Goal: Task Accomplishment & Management: Complete application form

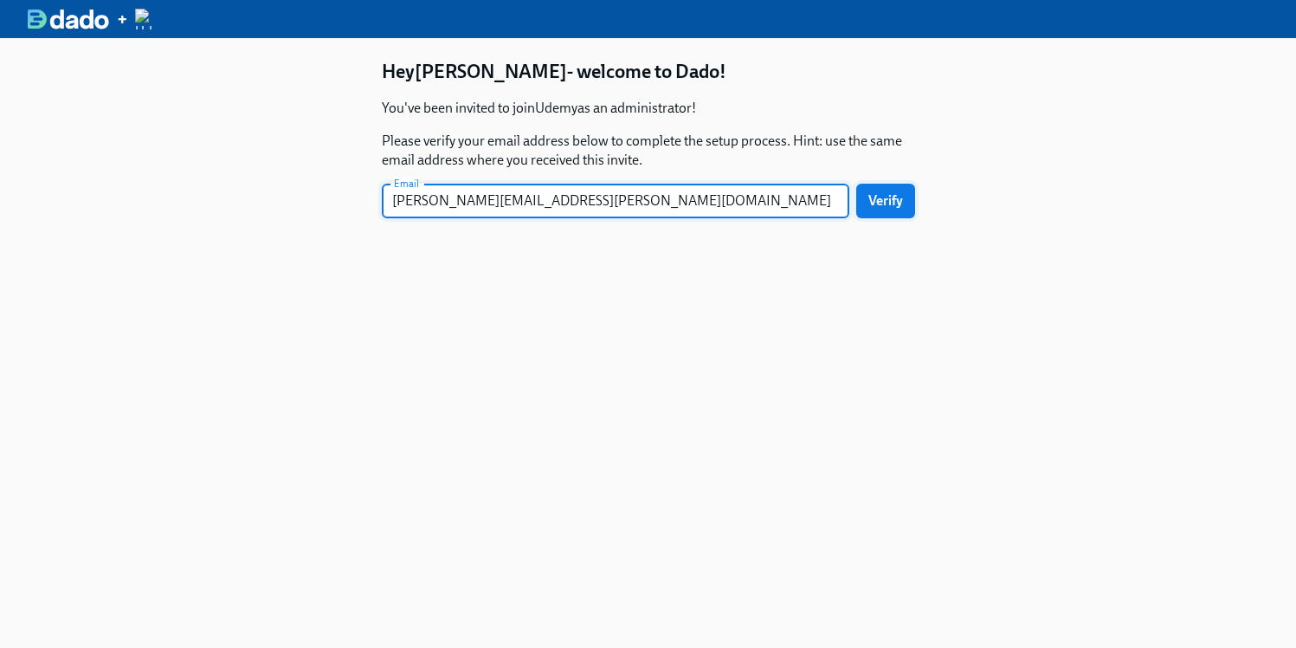
type input "[PERSON_NAME][EMAIL_ADDRESS][PERSON_NAME][DOMAIN_NAME]"
click at [895, 202] on span "Verify" at bounding box center [886, 200] width 35 height 17
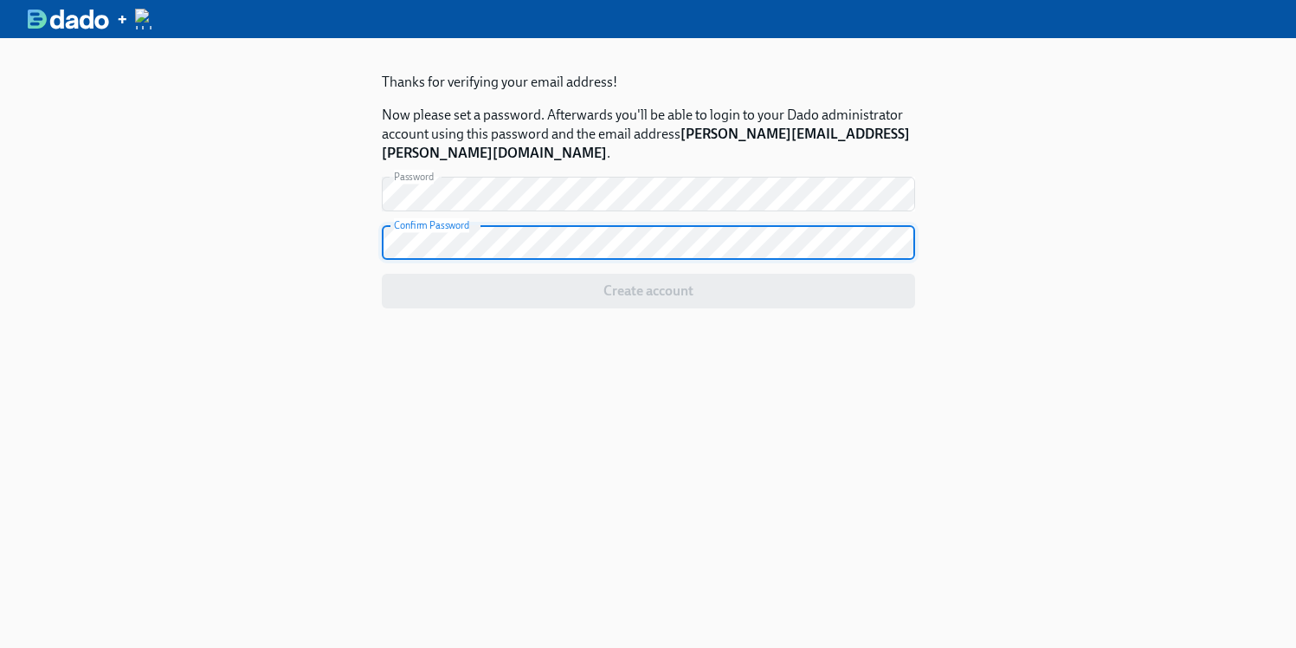
click at [382, 274] on button "Create account" at bounding box center [648, 291] width 533 height 35
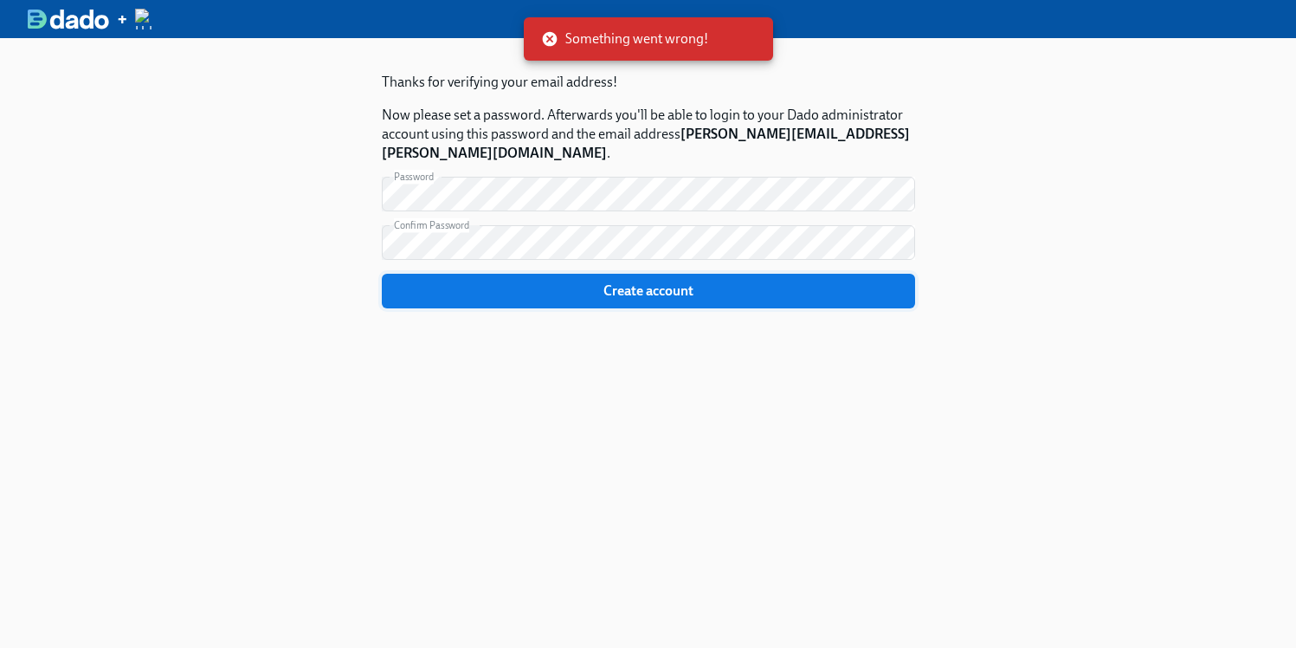
click at [578, 282] on span "Create account" at bounding box center [648, 290] width 509 height 17
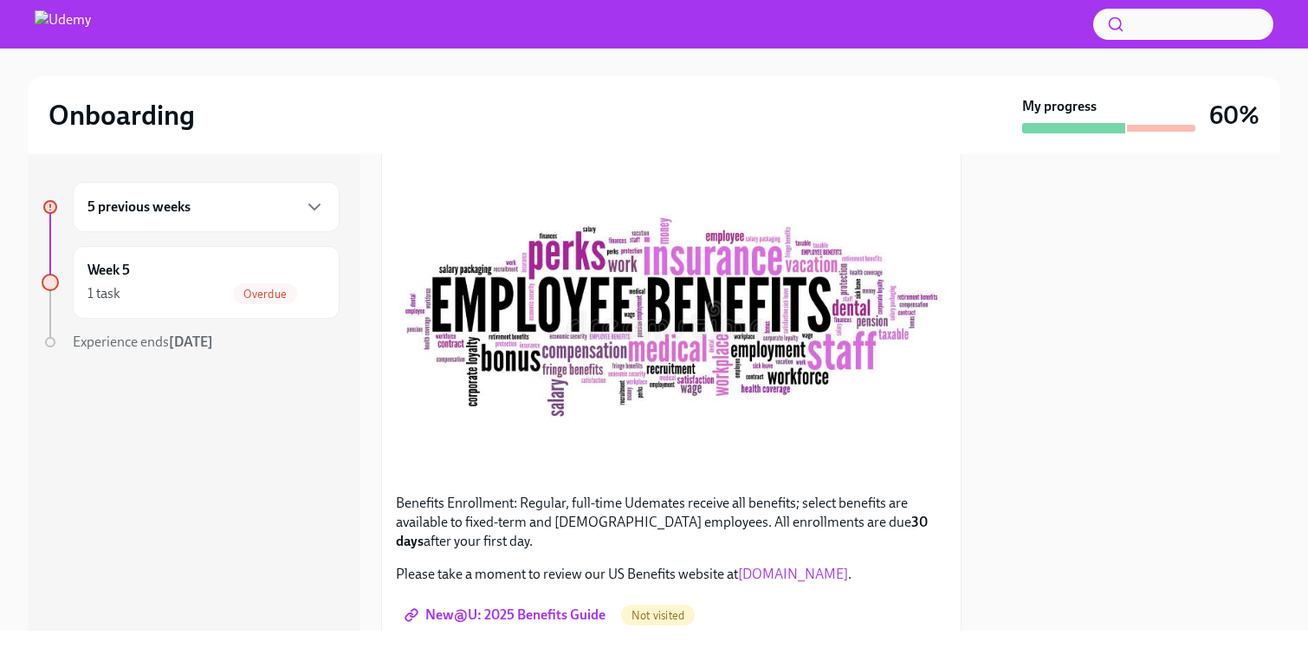
scroll to position [384, 0]
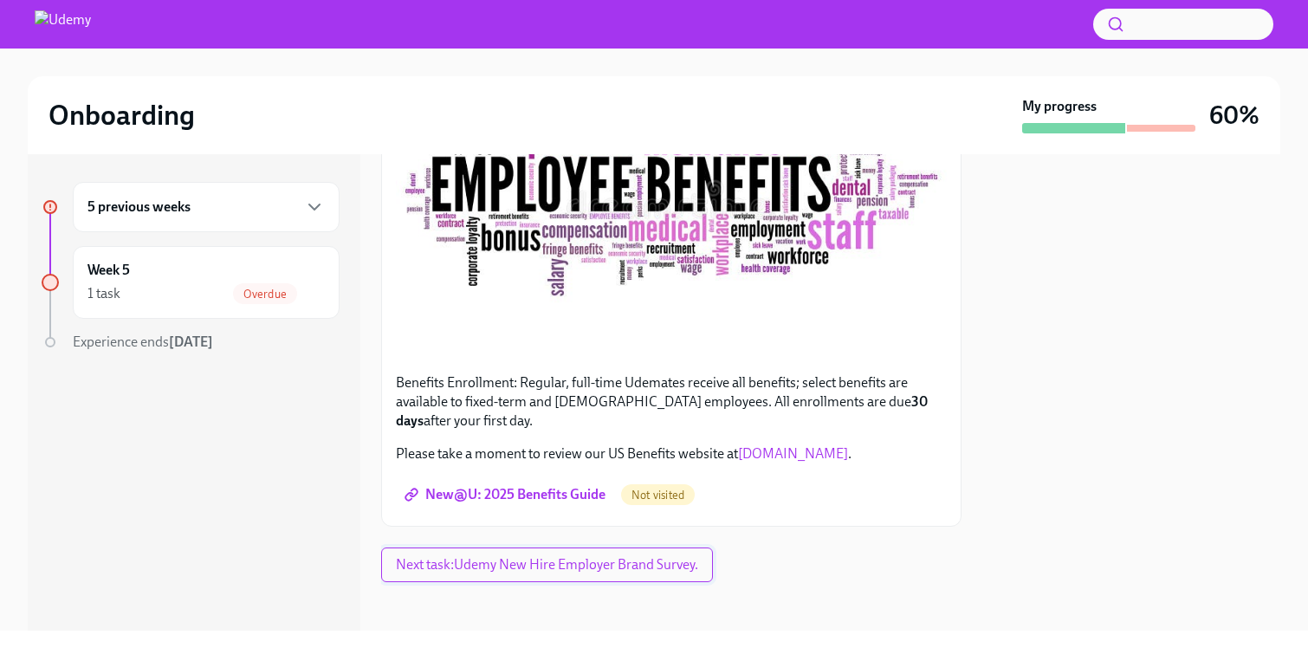
click at [561, 557] on span "Next task : Udemy New Hire Employer Brand Survey." at bounding box center [547, 564] width 302 height 17
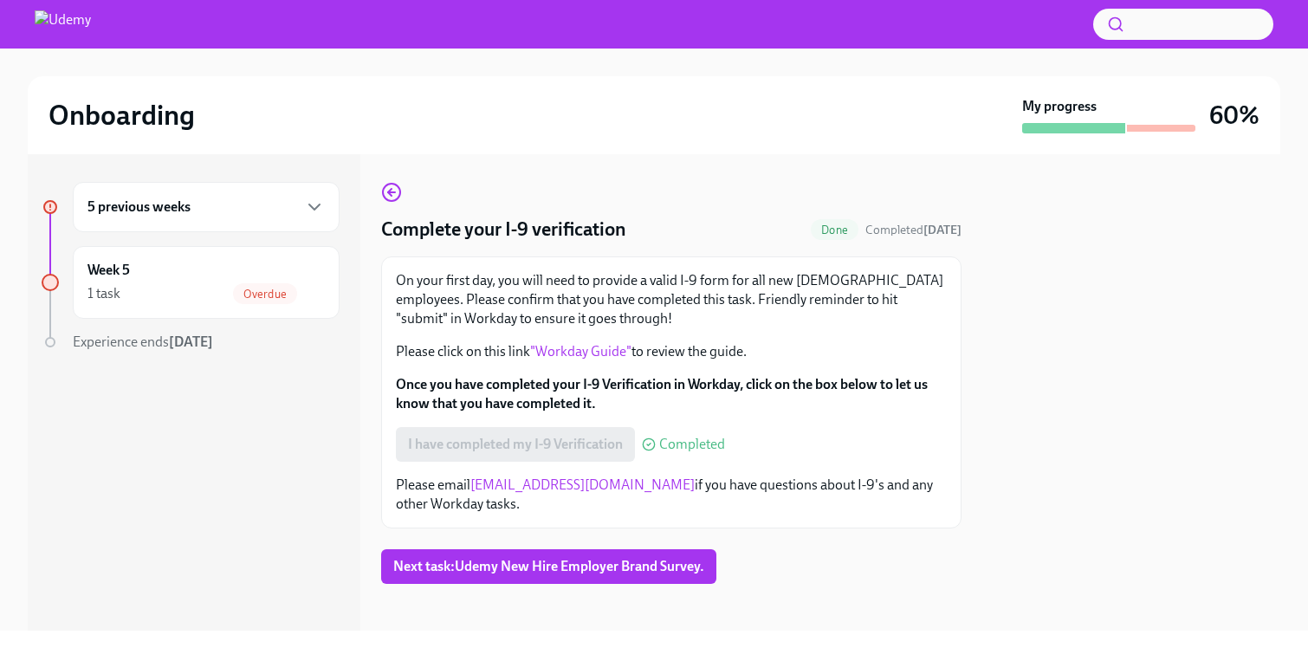
click at [469, 450] on div "I have completed my I-9 Verification Completed" at bounding box center [560, 444] width 329 height 35
click at [581, 355] on link ""Workday Guide"" at bounding box center [580, 351] width 101 height 16
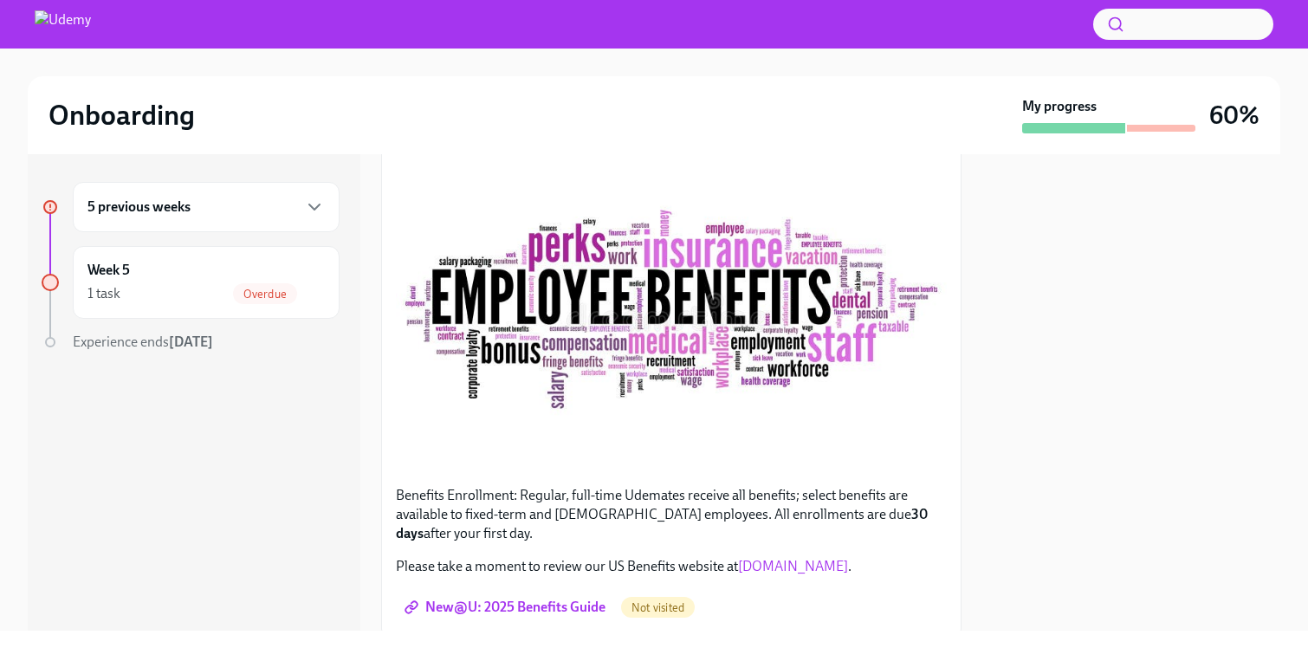
scroll to position [384, 0]
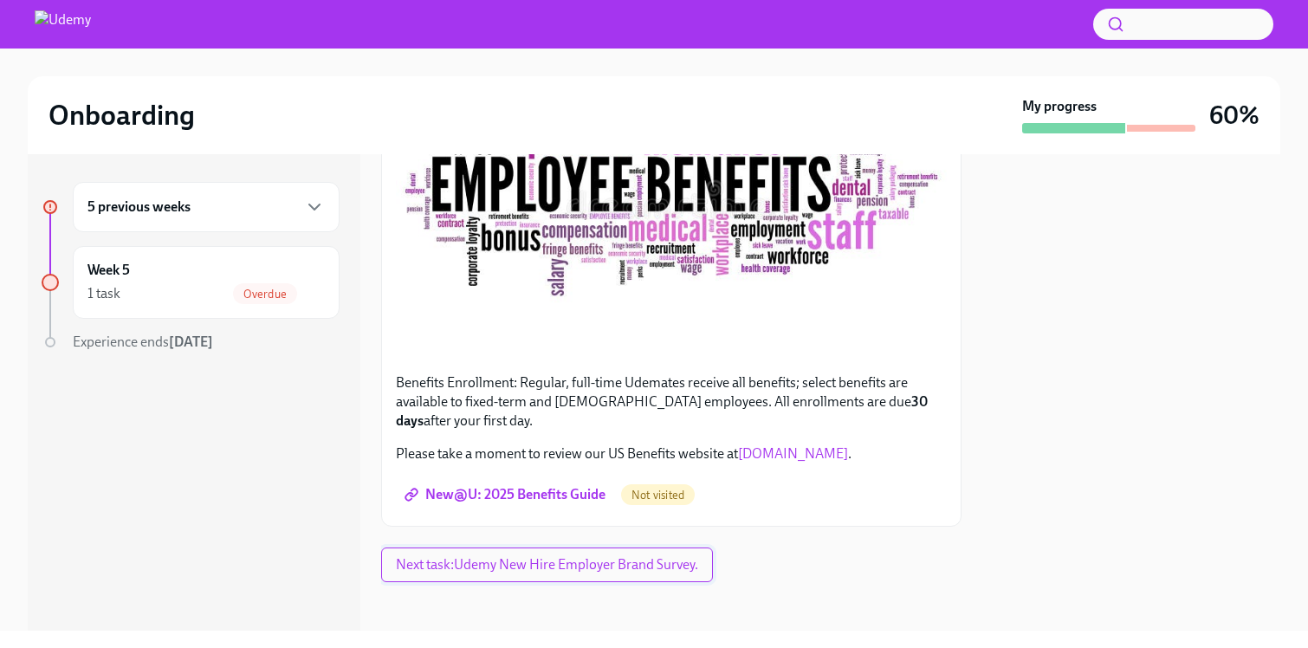
click at [464, 561] on span "Next task : Udemy New Hire Employer Brand Survey." at bounding box center [547, 564] width 302 height 17
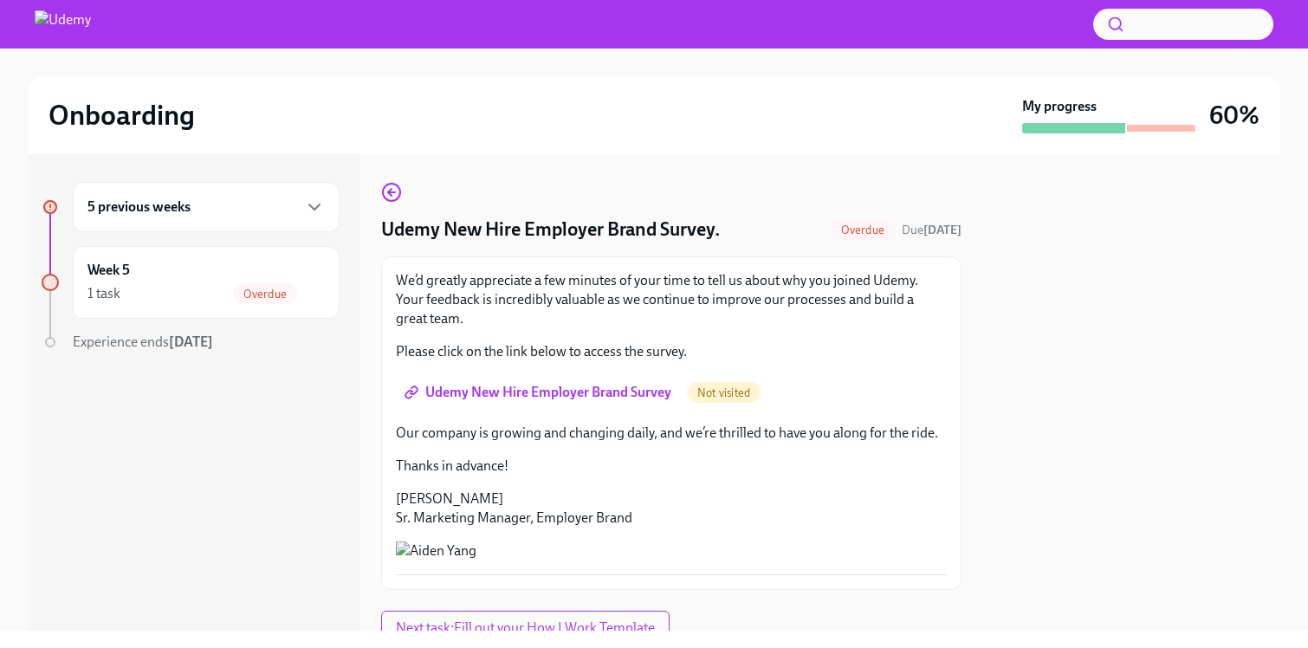
scroll to position [204, 0]
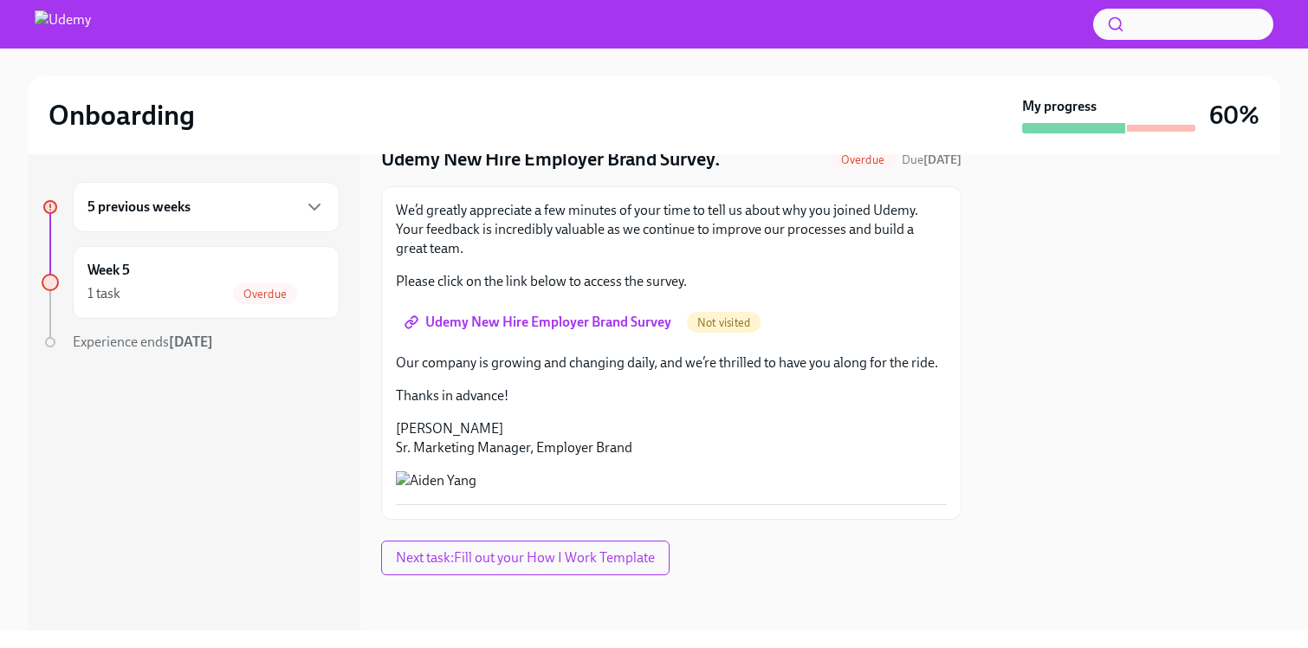
click at [530, 556] on span "Next task : Fill out your How I Work Template" at bounding box center [525, 557] width 259 height 17
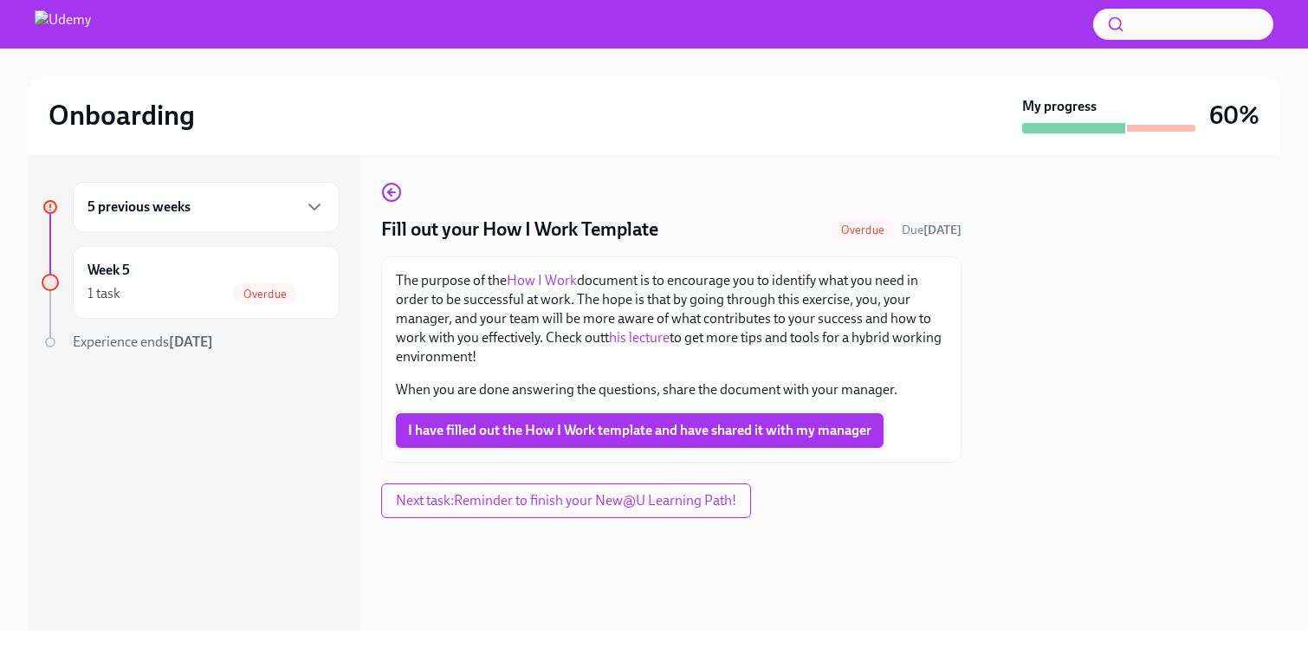
click at [533, 427] on span "I have filled out the How I Work template and have shared it with my manager" at bounding box center [639, 430] width 463 height 17
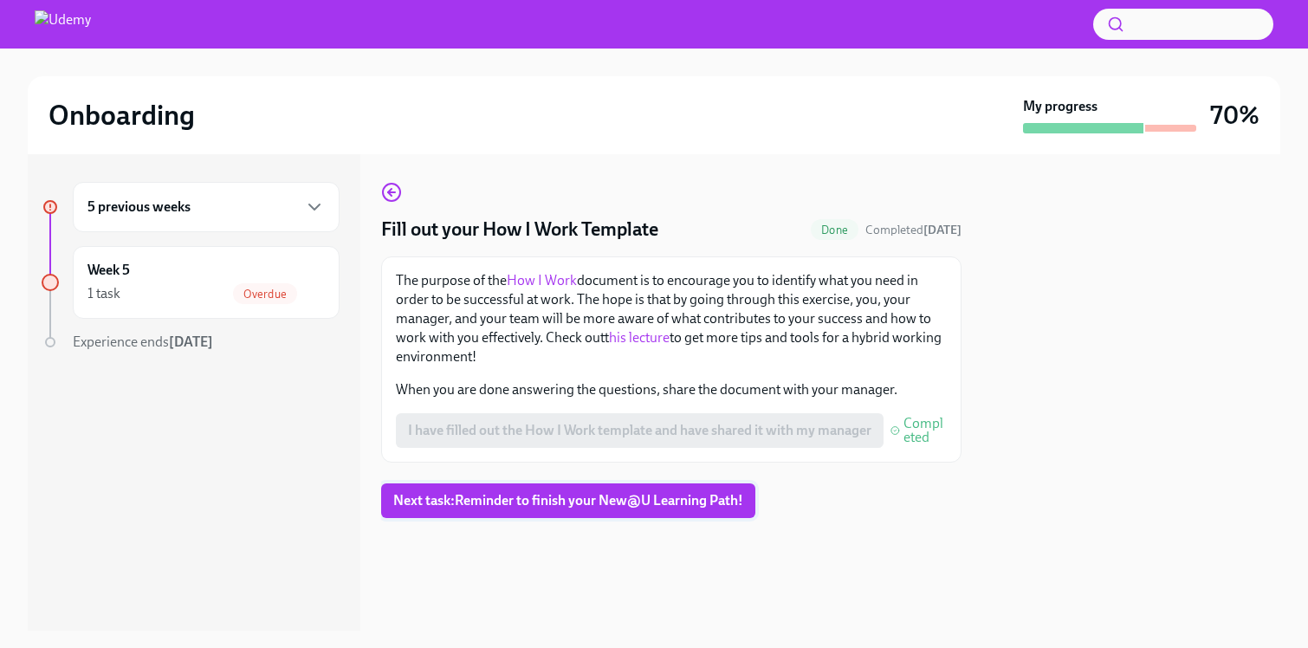
click at [592, 506] on span "Next task : Reminder to finish your New@U Learning Path!" at bounding box center [568, 500] width 350 height 17
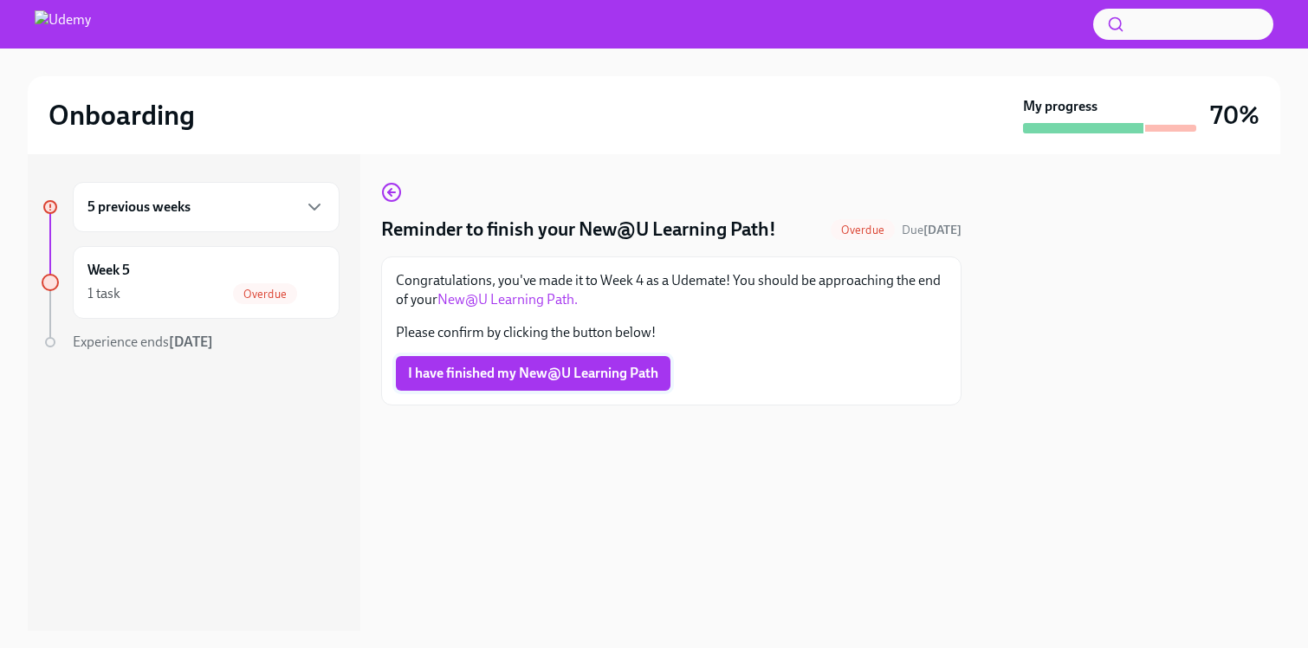
click at [565, 372] on span "I have finished my New@U Learning Path" at bounding box center [533, 373] width 250 height 17
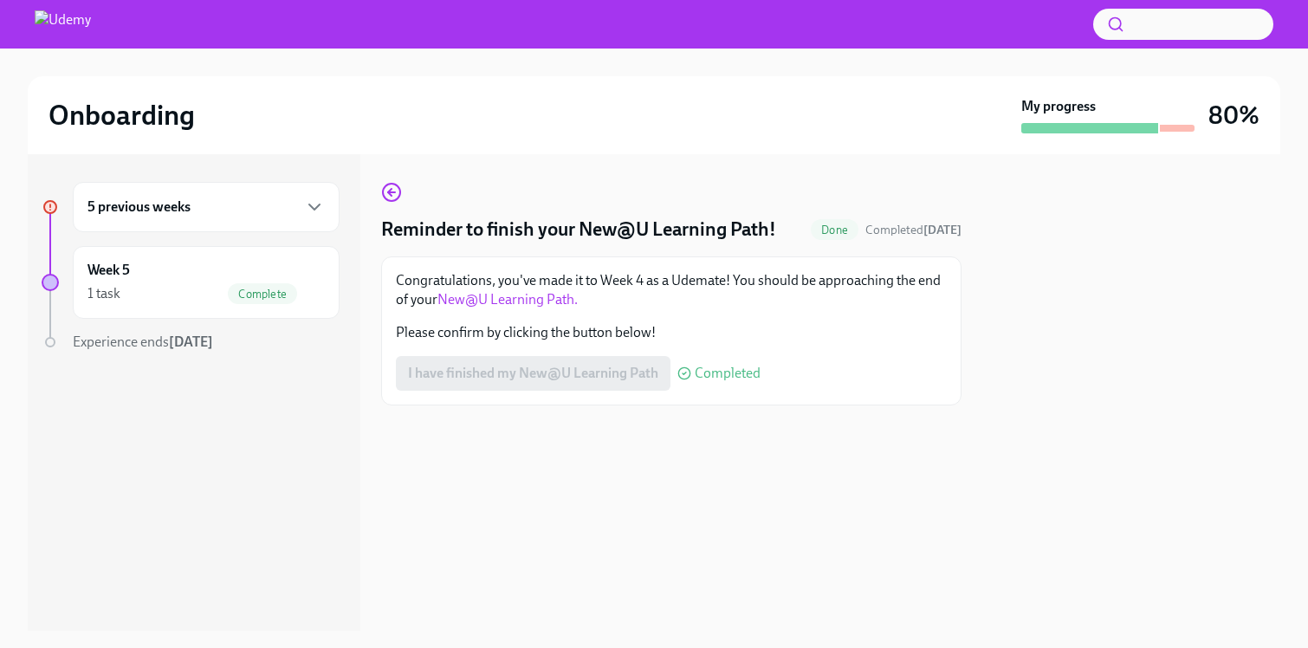
click at [530, 237] on h4 "Reminder to finish your New@U Learning Path!" at bounding box center [578, 229] width 395 height 26
click at [384, 196] on icon "button" at bounding box center [391, 192] width 21 height 21
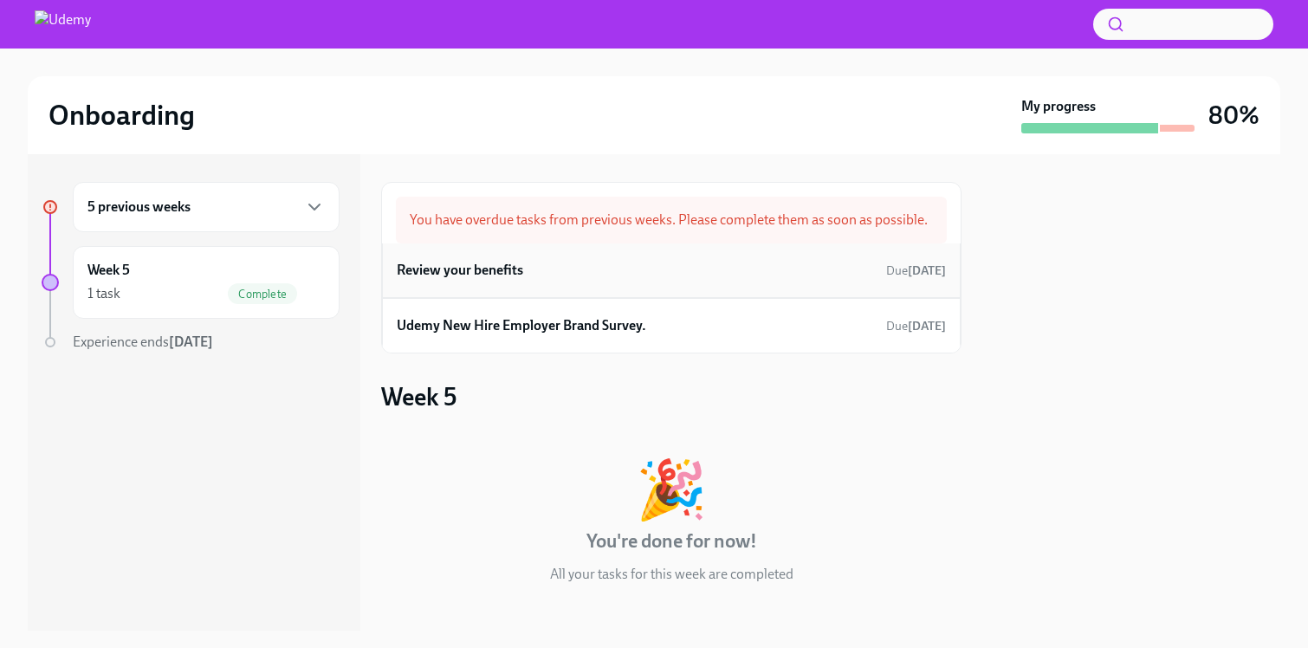
click at [501, 280] on h6 "Review your benefits" at bounding box center [460, 270] width 126 height 19
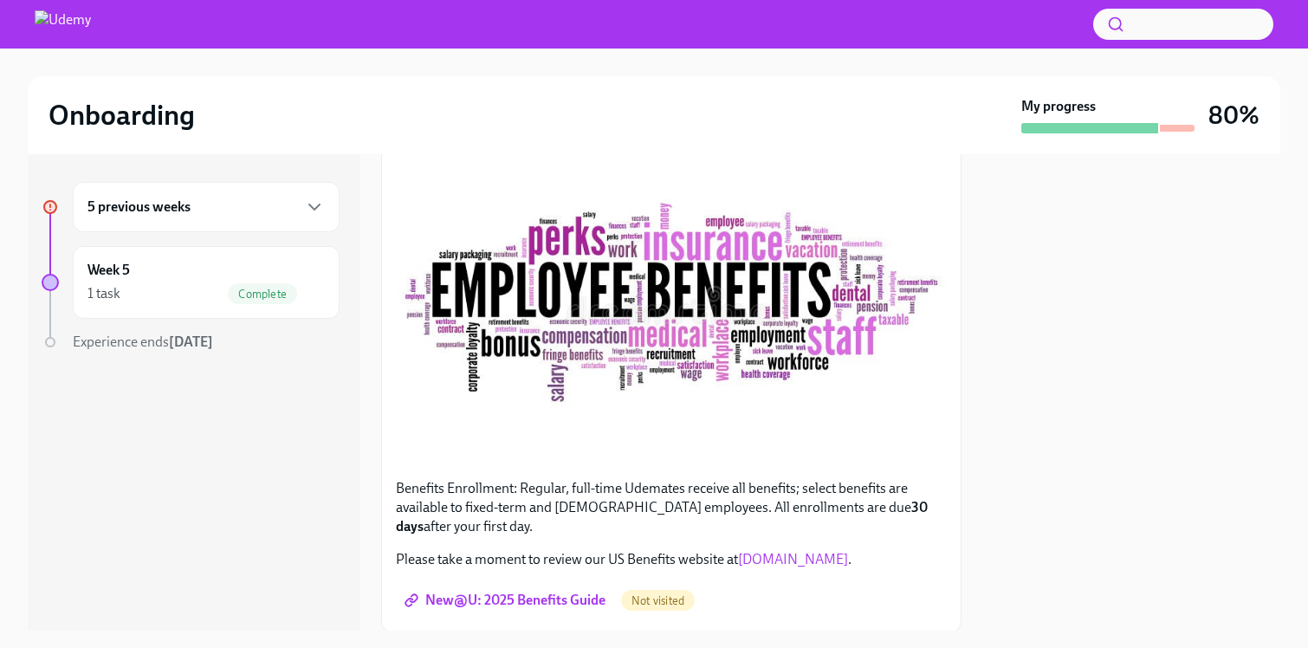
scroll to position [384, 0]
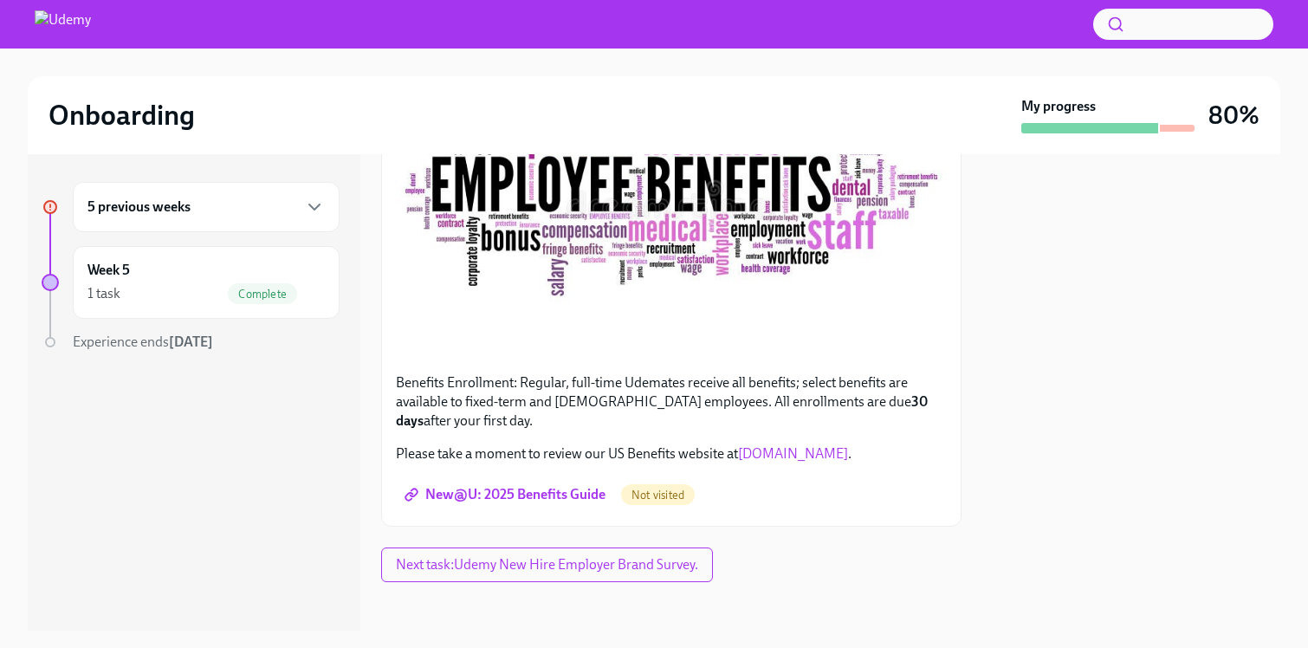
click at [545, 486] on span "New@U: 2025 Benefits Guide" at bounding box center [506, 494] width 197 height 17
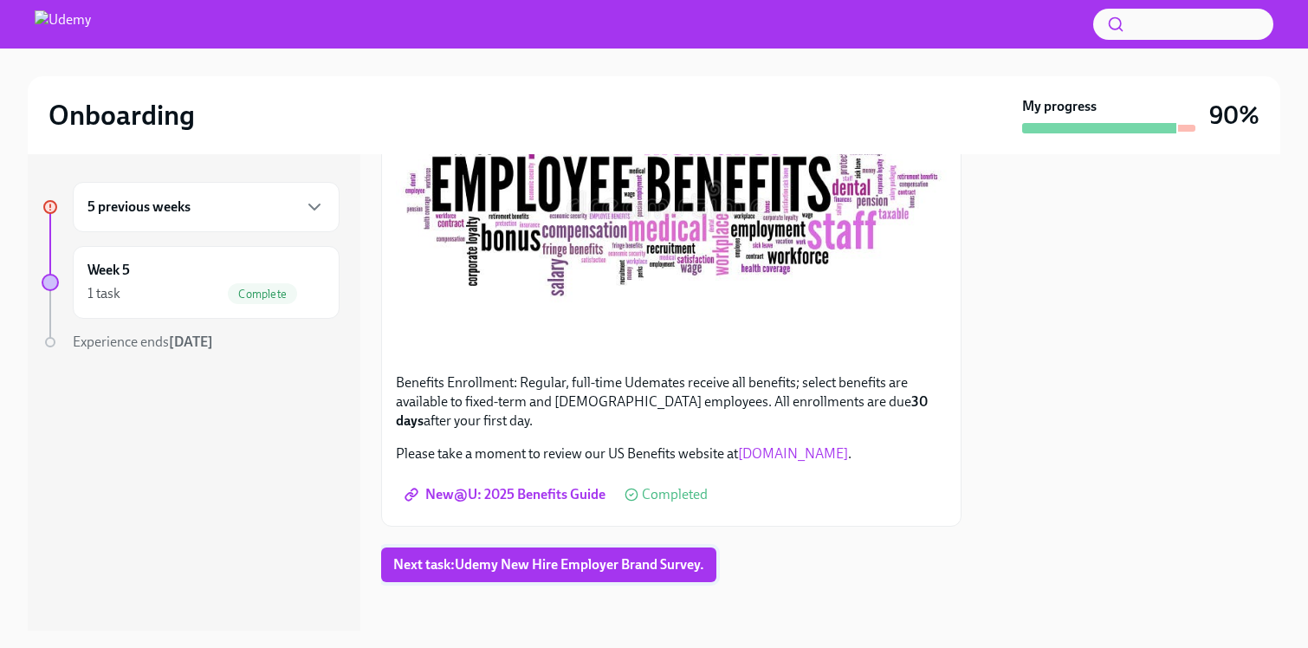
click at [538, 561] on span "Next task : Udemy New Hire Employer Brand Survey." at bounding box center [548, 564] width 311 height 17
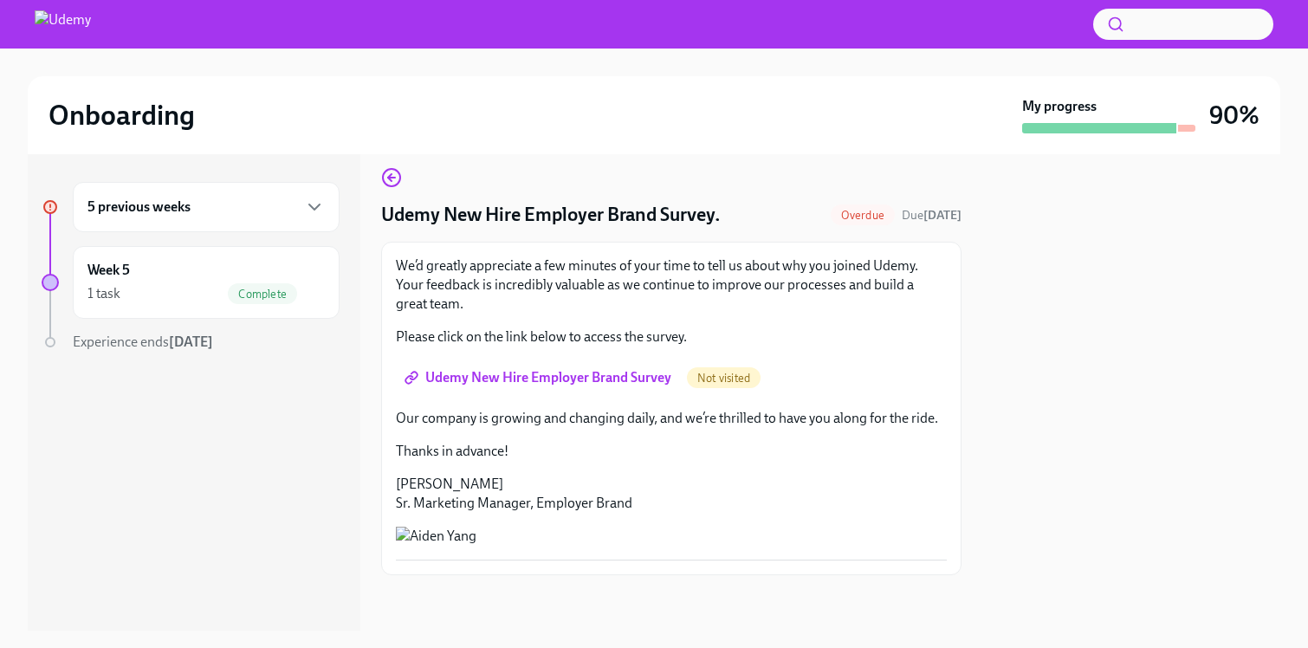
scroll to position [149, 0]
click at [534, 369] on span "Udemy New Hire Employer Brand Survey" at bounding box center [539, 377] width 263 height 17
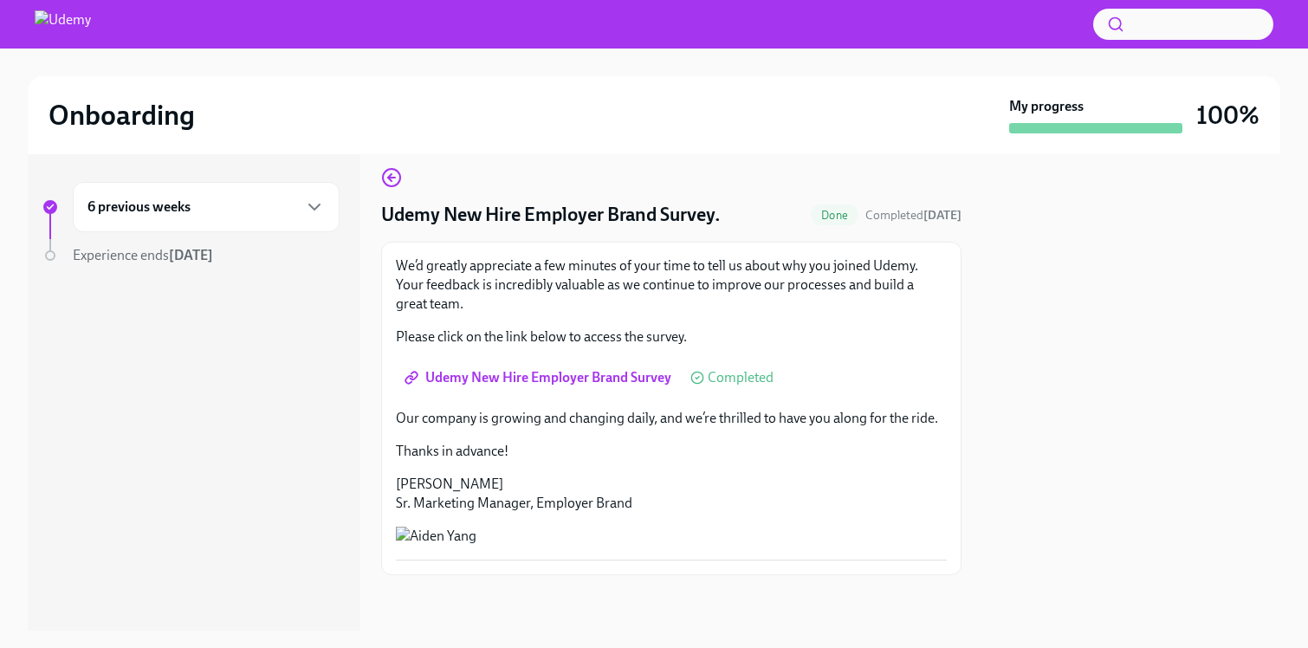
click at [158, 257] on span "Experience ends Jun 15th" at bounding box center [143, 255] width 140 height 16
